Goal: Find specific page/section

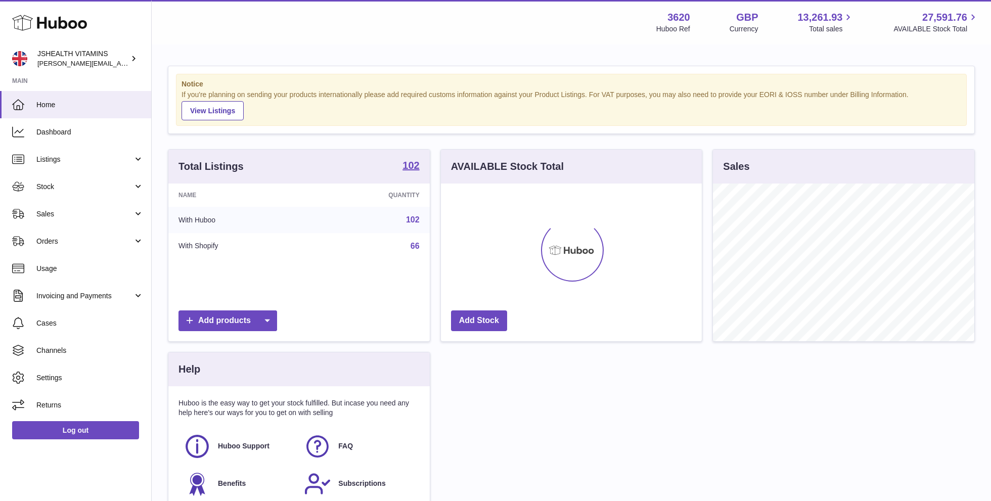
scroll to position [158, 261]
click at [61, 215] on span "Sales" at bounding box center [84, 214] width 97 height 10
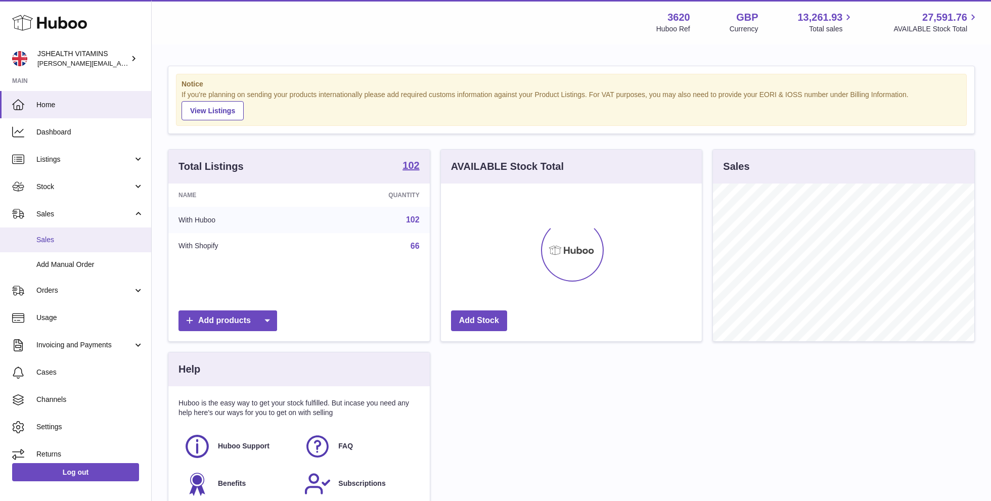
click at [54, 238] on span "Sales" at bounding box center [89, 240] width 107 height 10
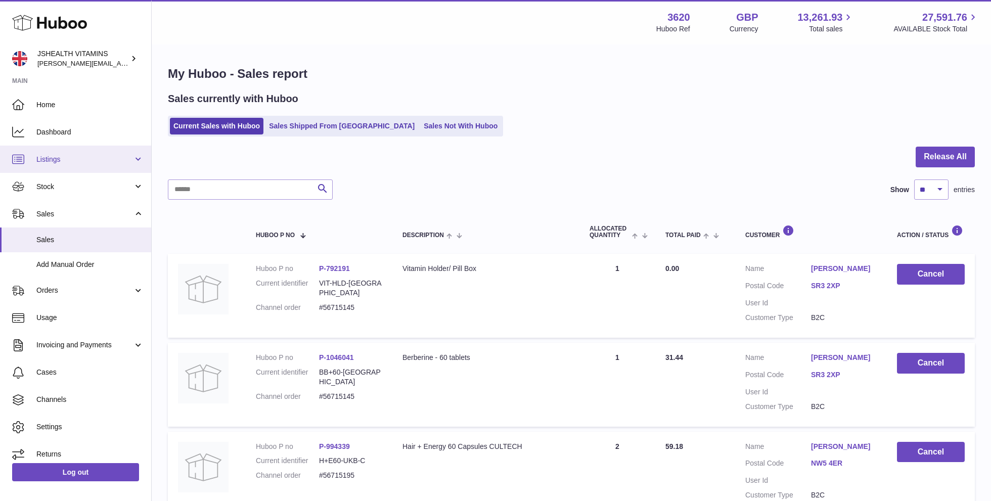
click at [69, 157] on span "Listings" at bounding box center [84, 160] width 97 height 10
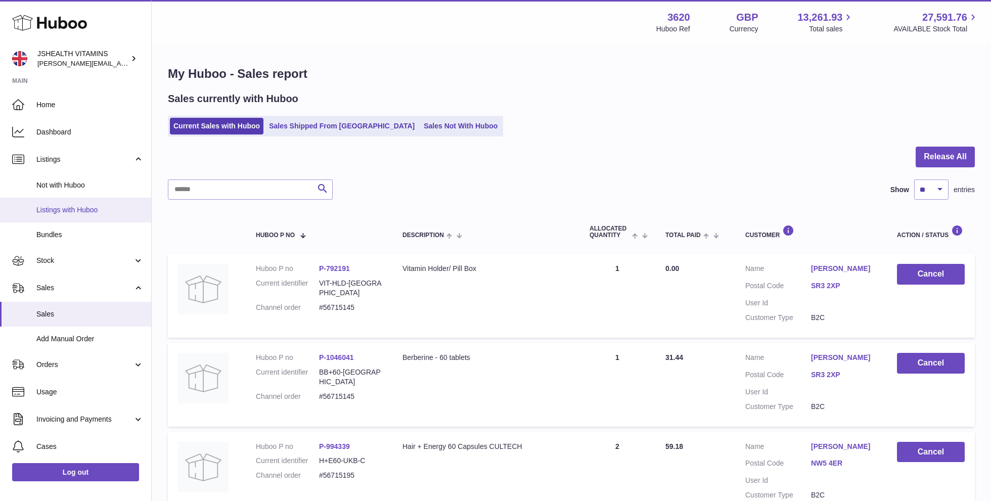
click at [52, 208] on span "Listings with Huboo" at bounding box center [89, 210] width 107 height 10
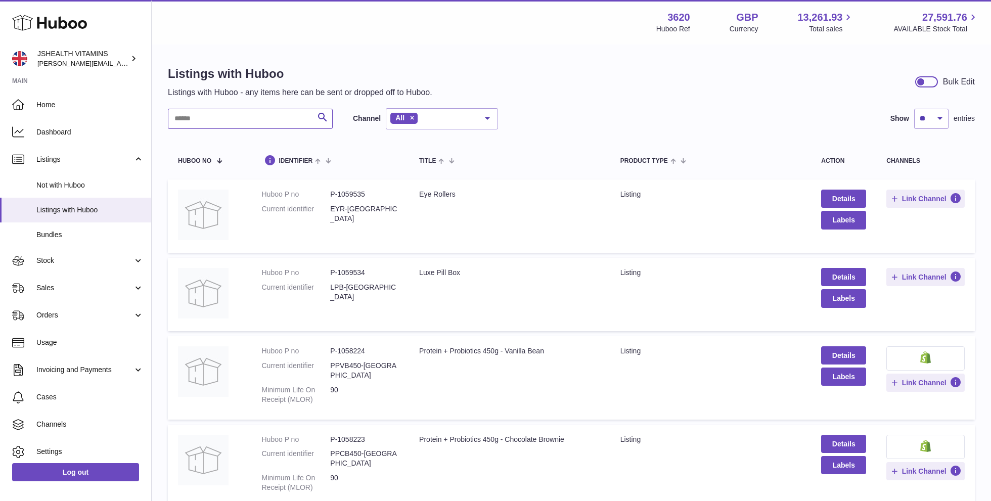
click at [242, 113] on input "text" at bounding box center [250, 119] width 165 height 20
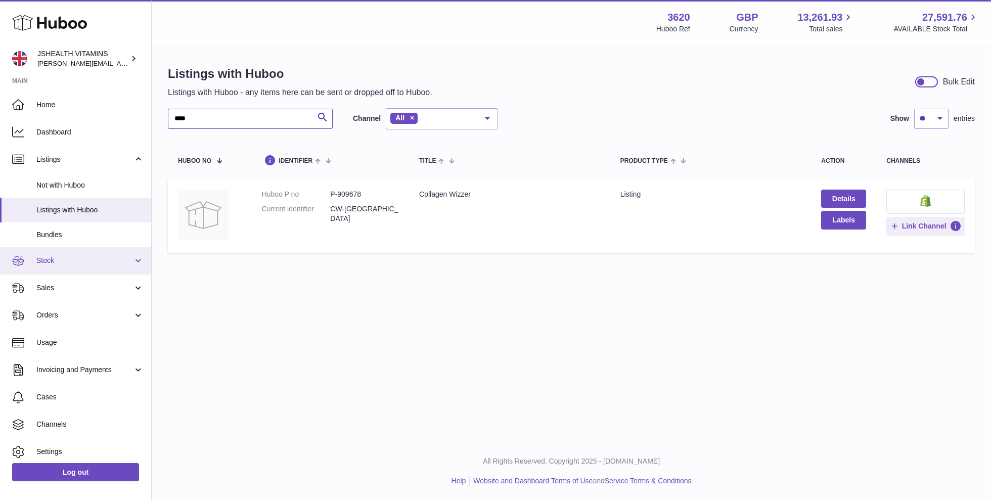
type input "****"
click at [43, 264] on span "Stock" at bounding box center [84, 261] width 97 height 10
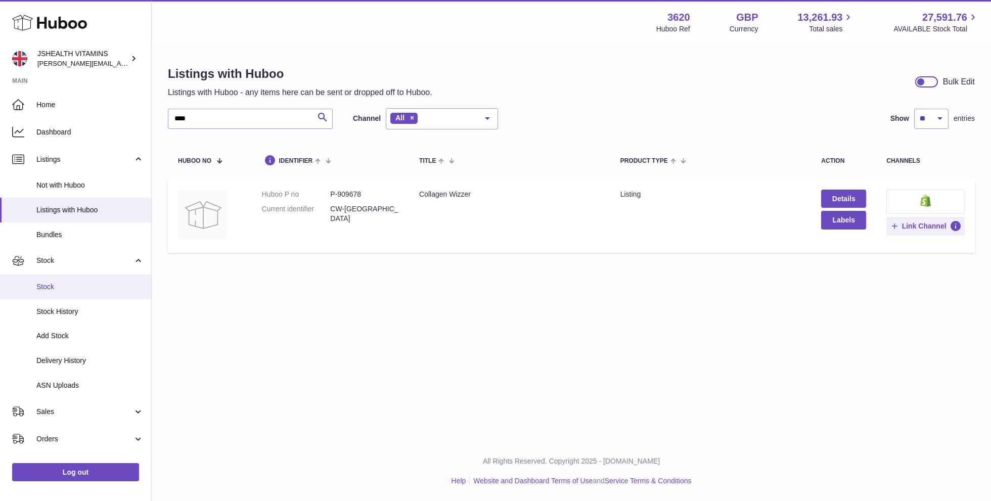
click at [46, 288] on span "Stock" at bounding box center [89, 287] width 107 height 10
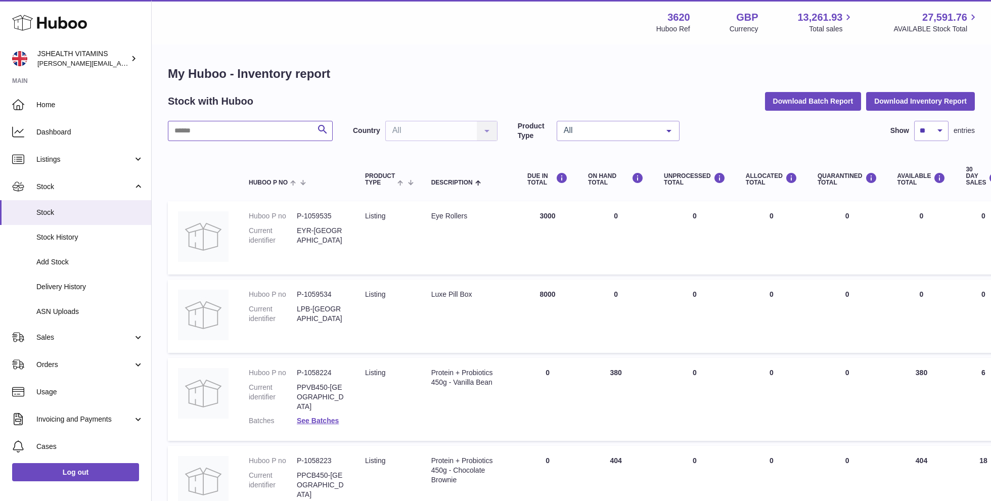
click at [205, 132] on input "text" at bounding box center [250, 131] width 165 height 20
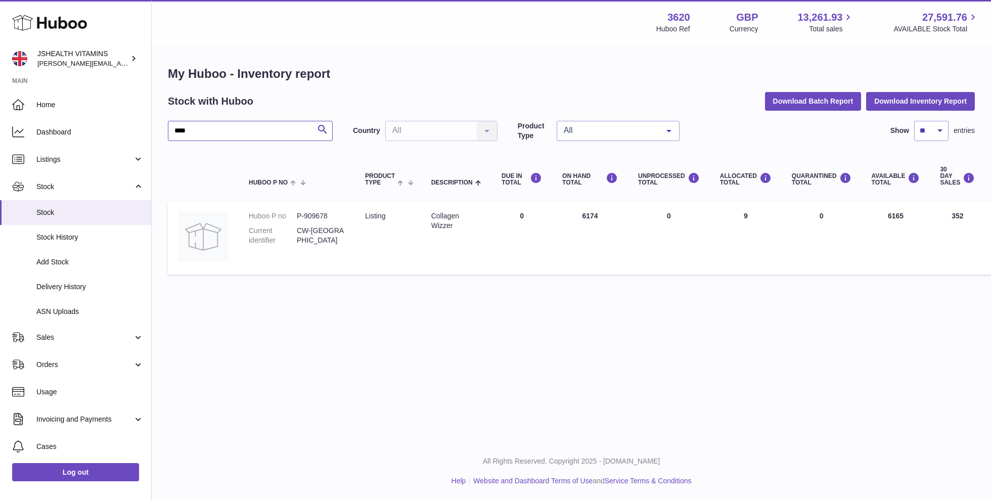
type input "****"
click at [124, 462] on div "Log out" at bounding box center [75, 479] width 151 height 36
click at [129, 468] on link "Log out" at bounding box center [75, 472] width 127 height 18
